Goal: Information Seeking & Learning: Learn about a topic

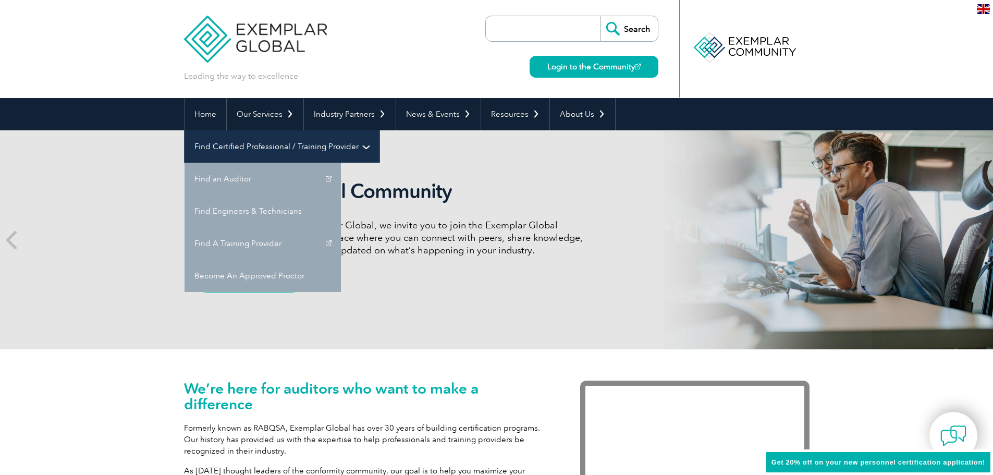
click at [380, 130] on link "Find Certified Professional / Training Provider" at bounding box center [282, 146] width 195 height 32
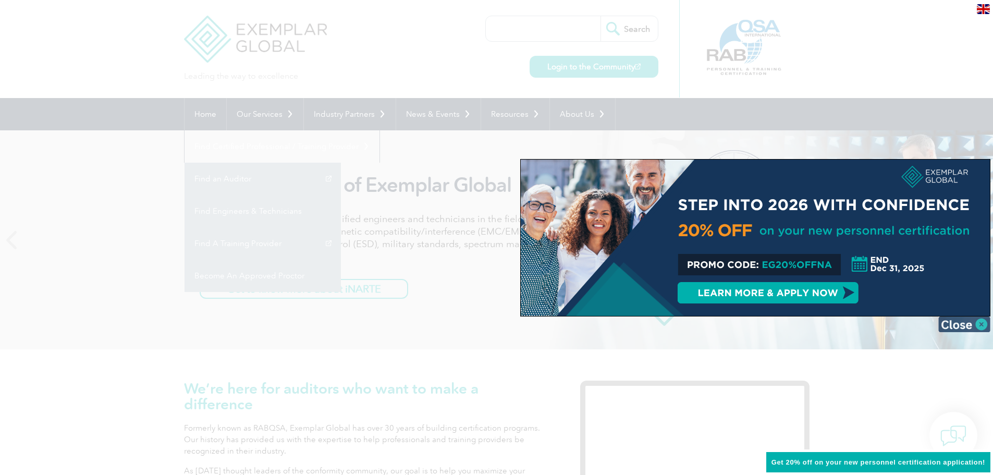
click at [980, 323] on img at bounding box center [965, 325] width 52 height 16
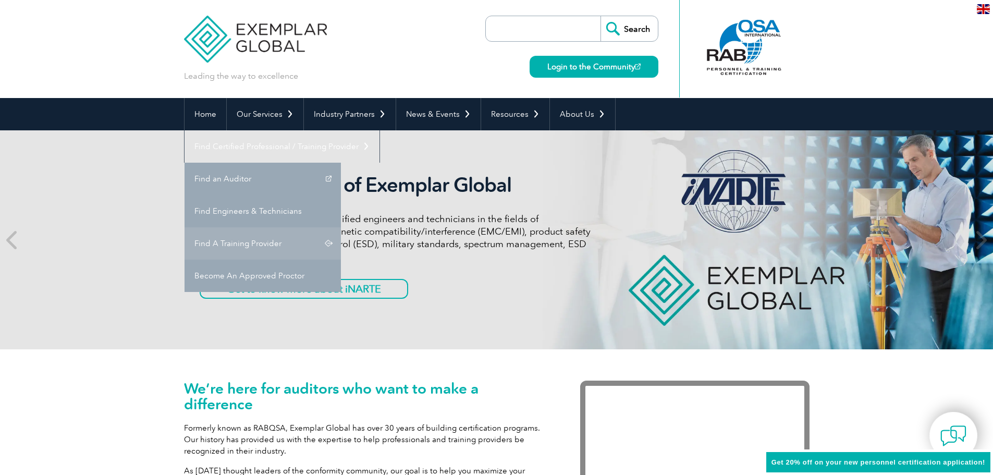
click at [341, 227] on link "Find A Training Provider" at bounding box center [263, 243] width 156 height 32
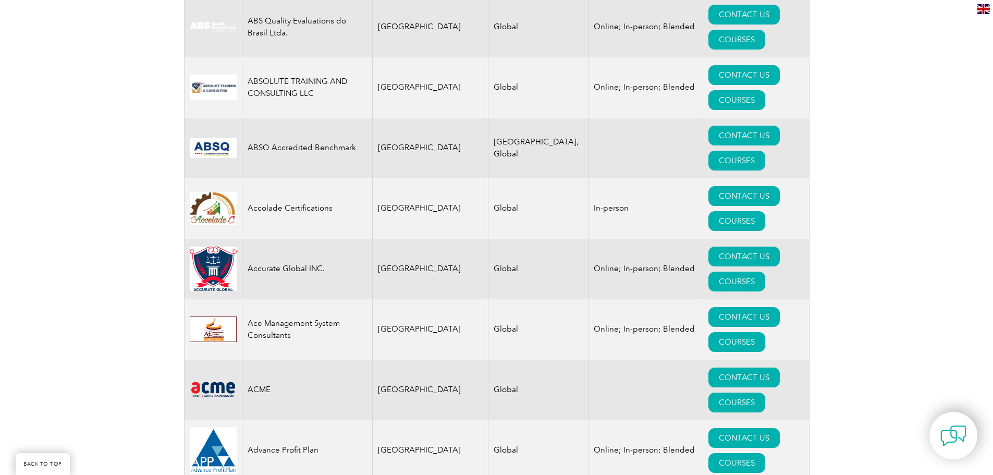
scroll to position [365, 0]
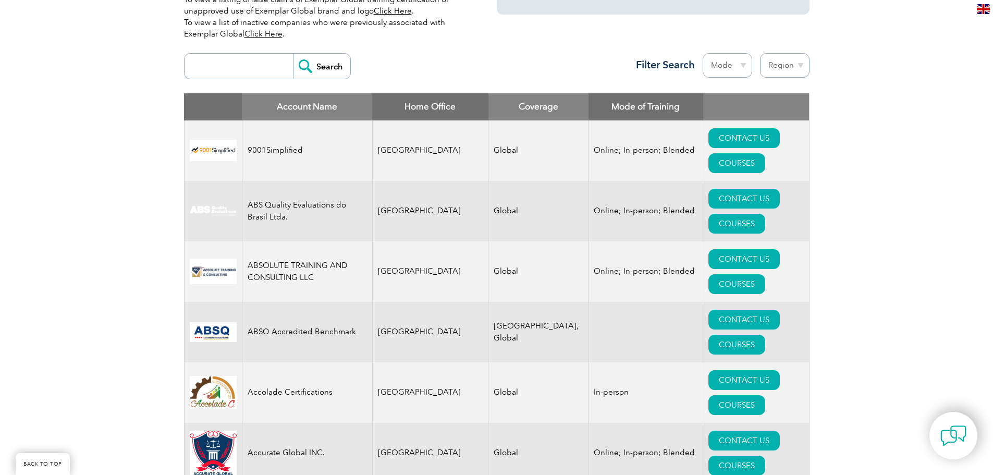
click at [411, 96] on th "Home Office" at bounding box center [430, 106] width 116 height 27
click at [786, 65] on select "Region [GEOGRAPHIC_DATA] [GEOGRAPHIC_DATA] [GEOGRAPHIC_DATA] [GEOGRAPHIC_DATA] …" at bounding box center [785, 65] width 50 height 25
click at [729, 56] on select "Mode Online In-person Blended" at bounding box center [728, 65] width 50 height 25
select select "Online"
click at [703, 53] on select "Mode Online In-person Blended" at bounding box center [728, 65] width 50 height 25
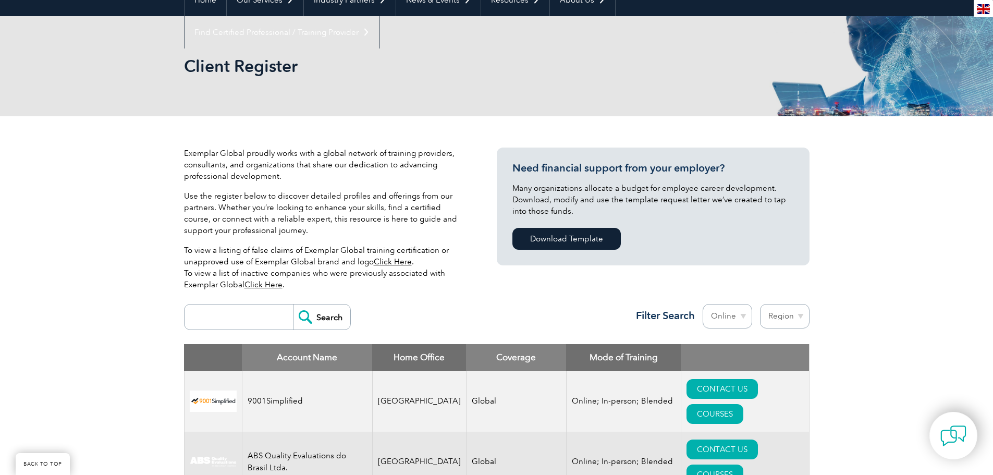
scroll to position [261, 0]
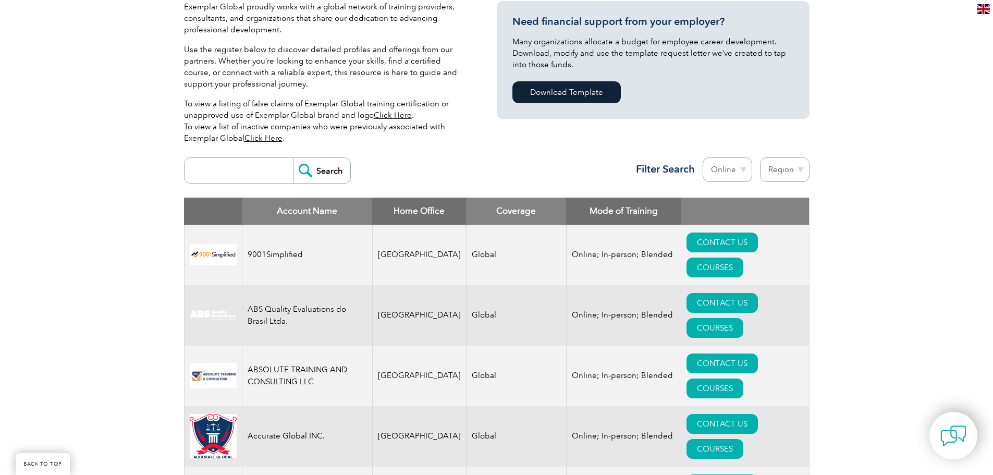
click at [789, 163] on select "Region [GEOGRAPHIC_DATA] [GEOGRAPHIC_DATA] [GEOGRAPHIC_DATA] [GEOGRAPHIC_DATA] …" at bounding box center [785, 169] width 50 height 25
select select "[GEOGRAPHIC_DATA]"
click at [760, 157] on select "Region [GEOGRAPHIC_DATA] [GEOGRAPHIC_DATA] [GEOGRAPHIC_DATA] [GEOGRAPHIC_DATA] …" at bounding box center [785, 169] width 50 height 25
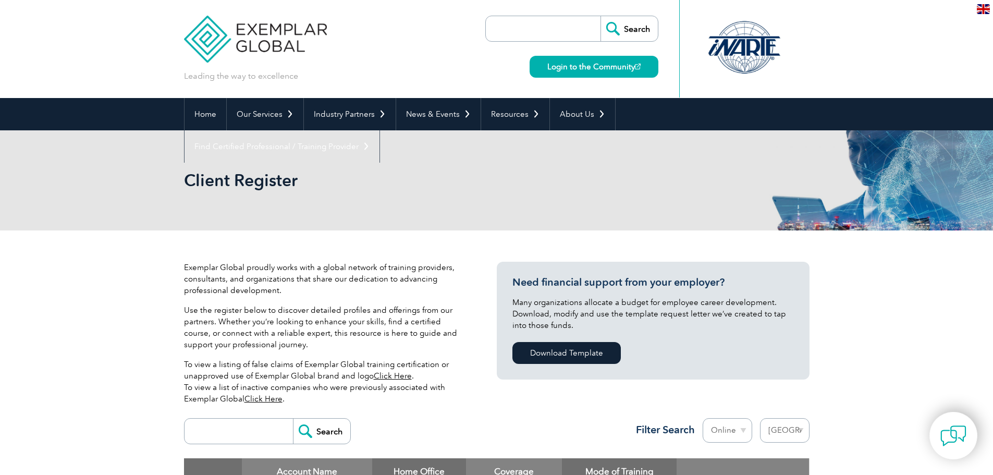
select select "[GEOGRAPHIC_DATA]"
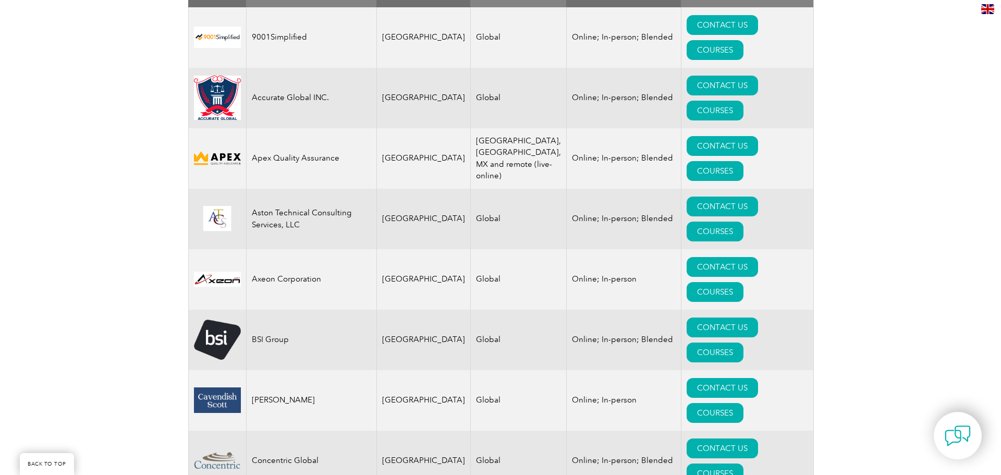
scroll to position [469, 0]
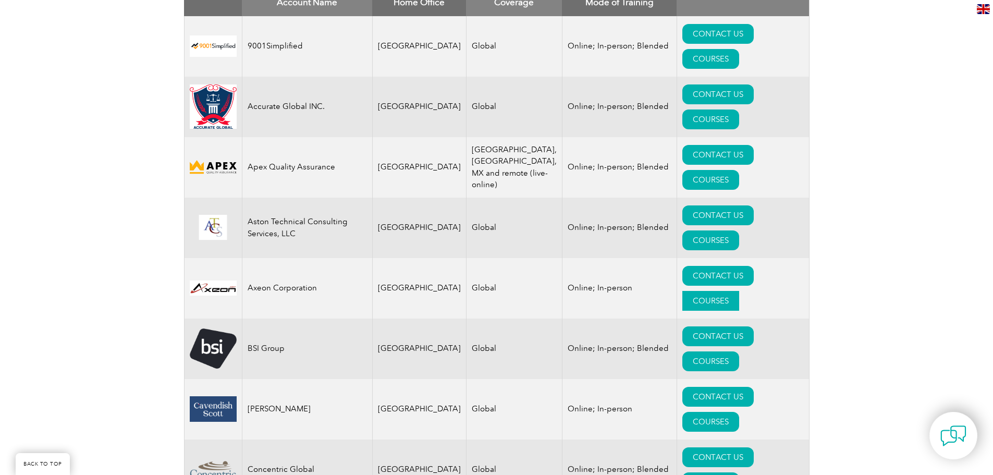
click at [739, 291] on link "COURSES" at bounding box center [711, 301] width 57 height 20
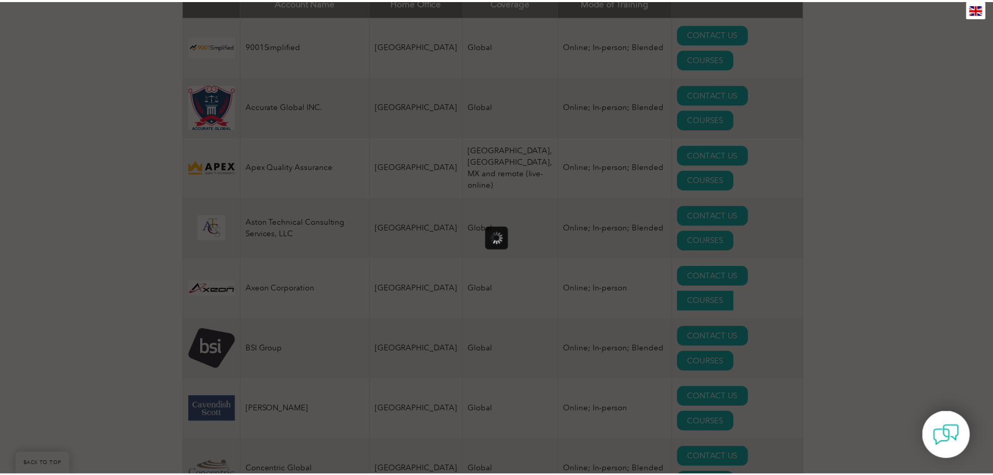
scroll to position [0, 0]
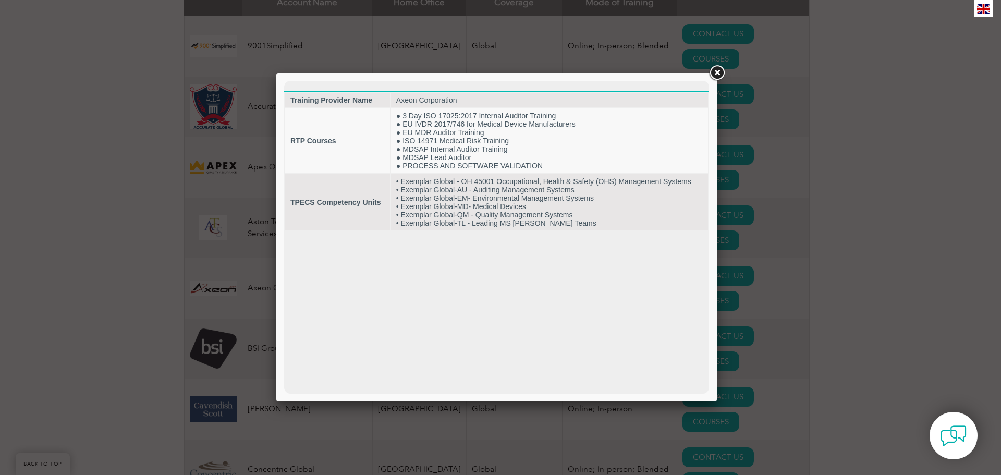
click at [720, 74] on link at bounding box center [717, 73] width 19 height 19
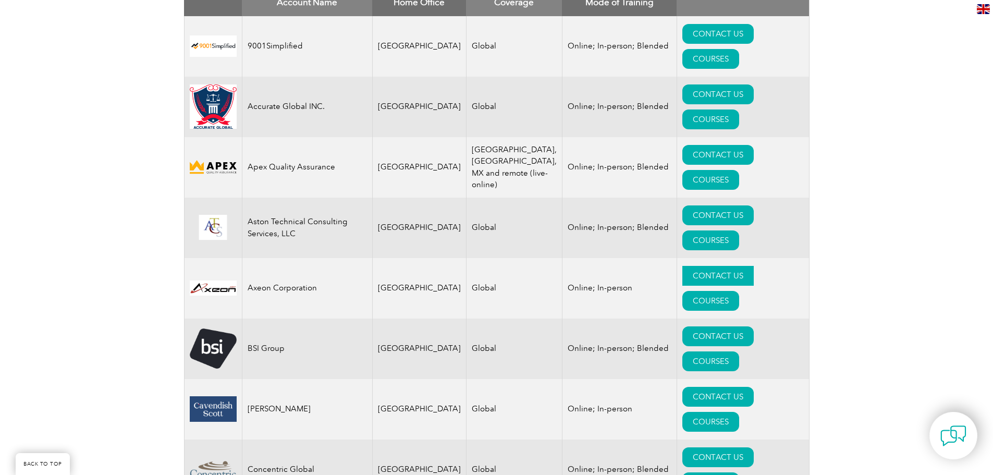
click at [683, 266] on link "CONTACT US" at bounding box center [718, 276] width 71 height 20
